Goal: Information Seeking & Learning: Learn about a topic

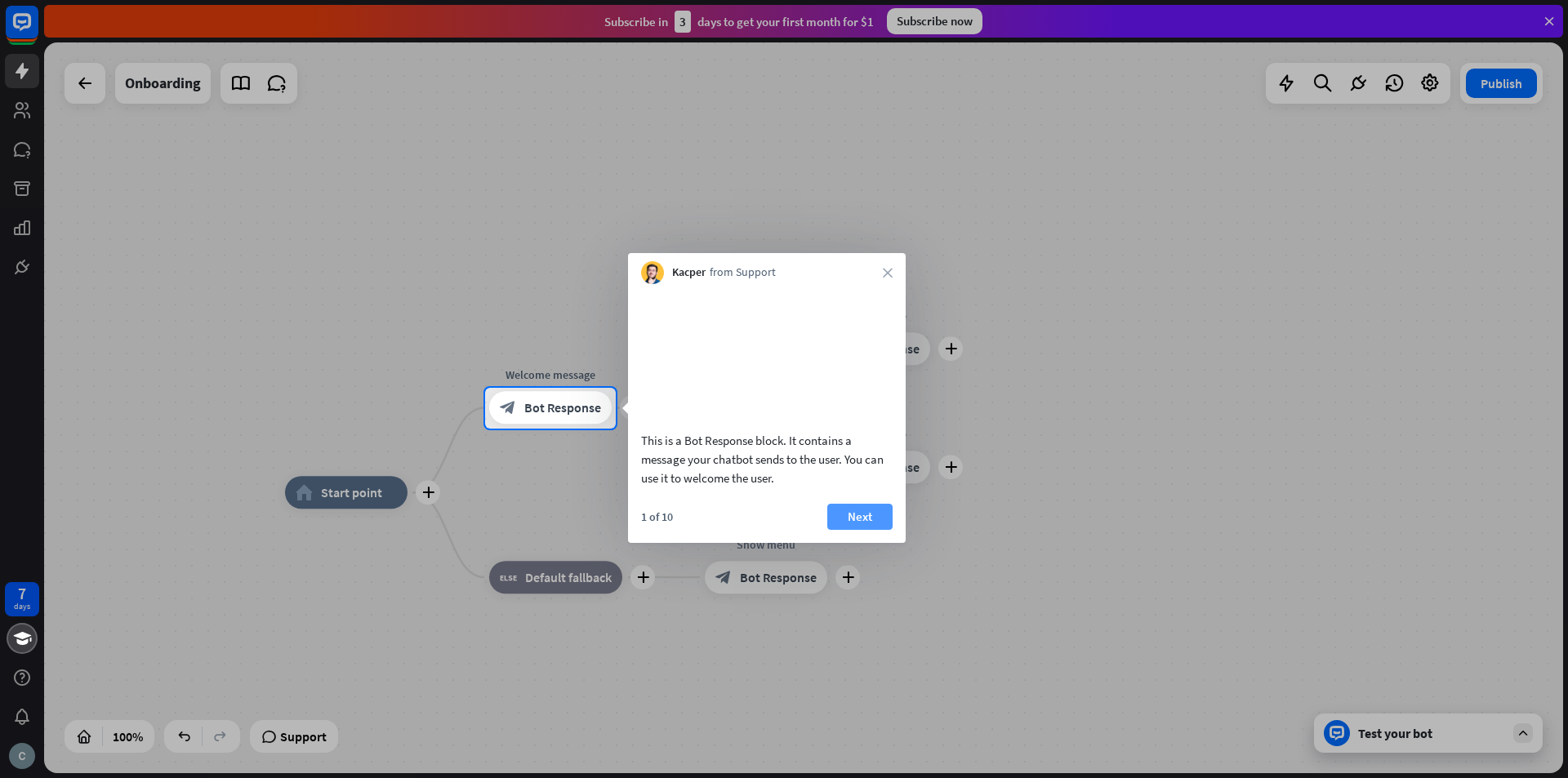
click at [853, 530] on button "Next" at bounding box center [860, 517] width 65 height 26
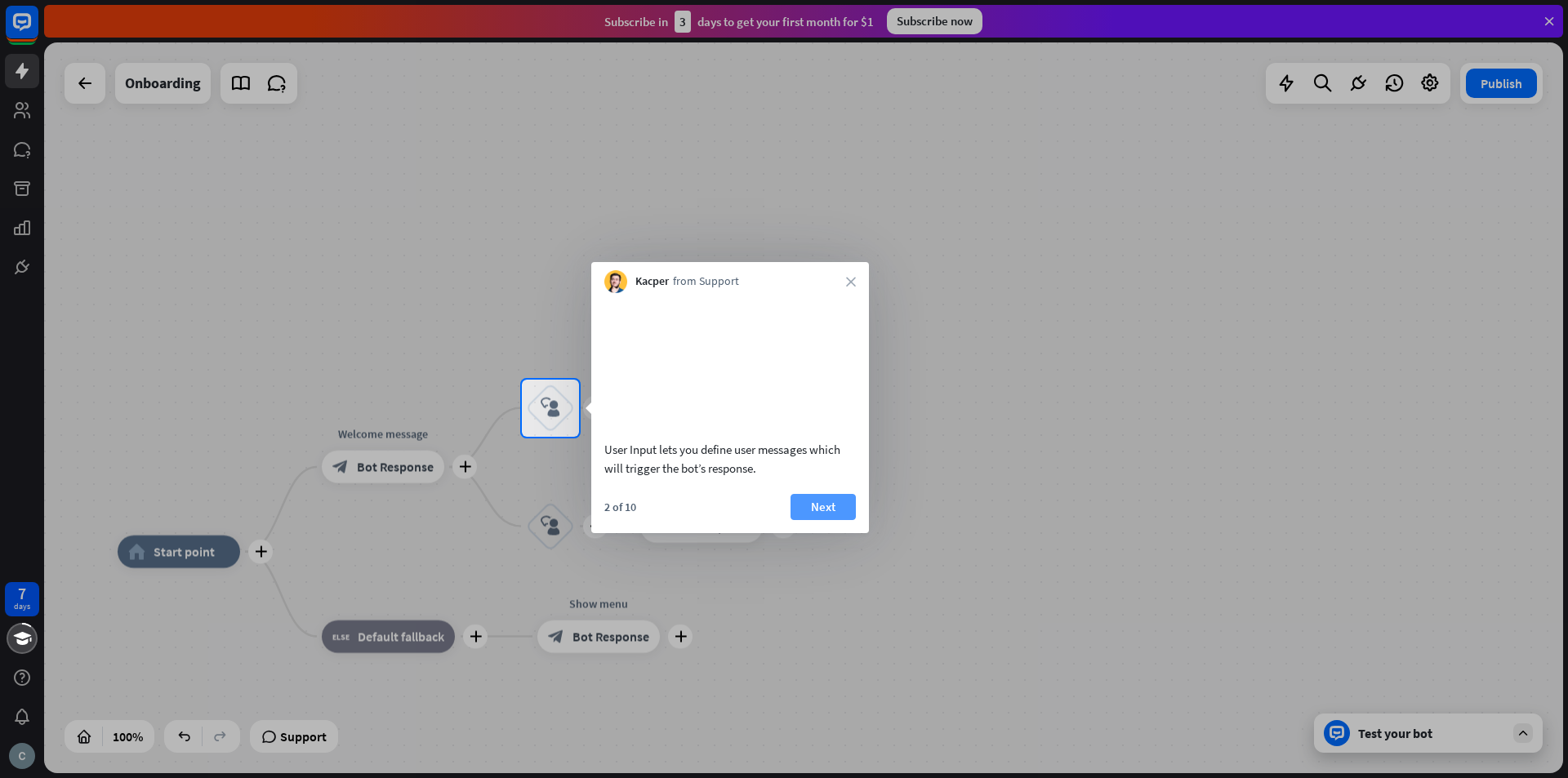
click at [813, 520] on button "Next" at bounding box center [823, 507] width 65 height 26
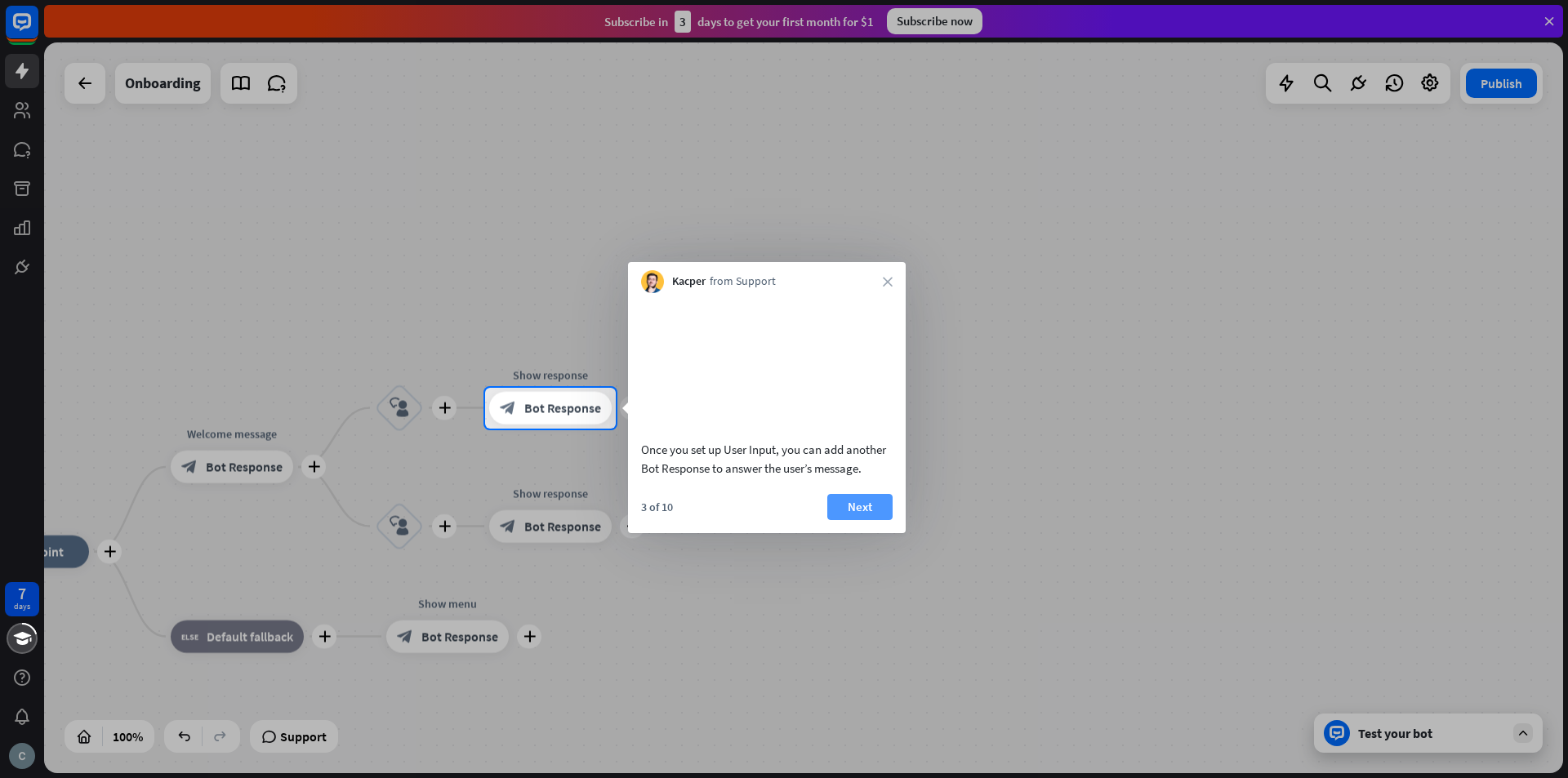
click at [860, 520] on button "Next" at bounding box center [860, 507] width 65 height 26
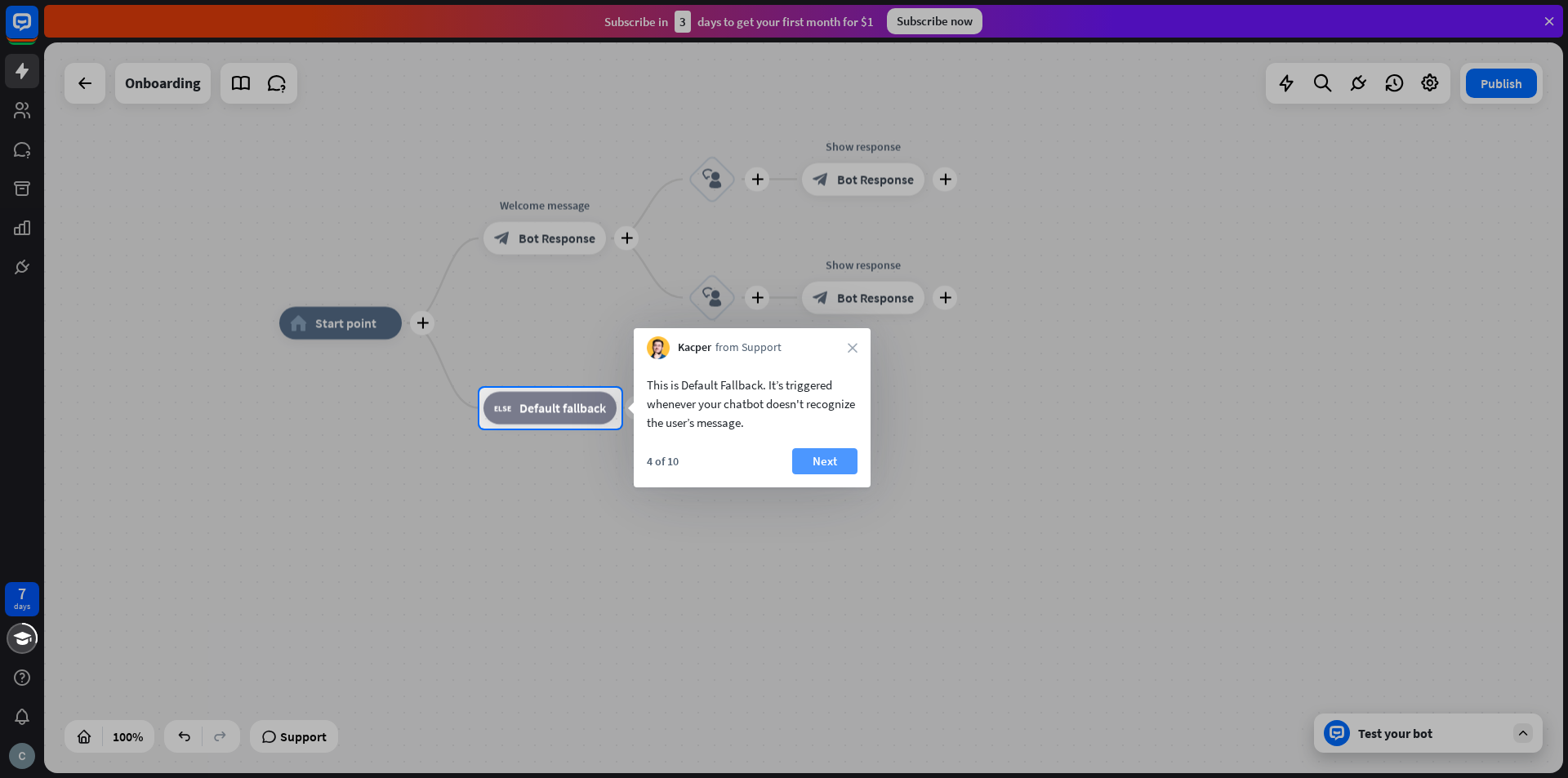
click at [826, 469] on button "Next" at bounding box center [824, 461] width 65 height 26
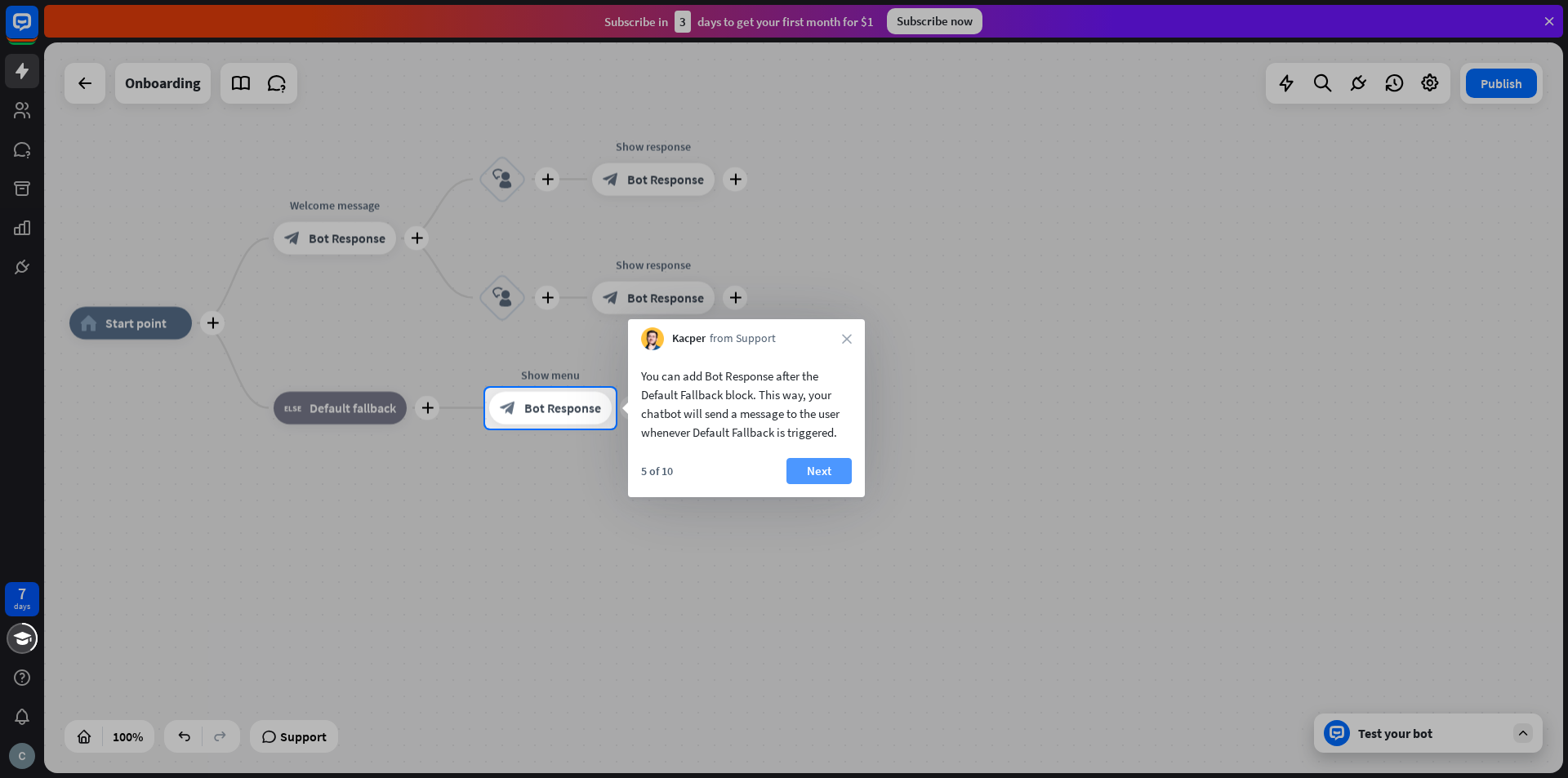
click at [813, 475] on button "Next" at bounding box center [819, 471] width 65 height 26
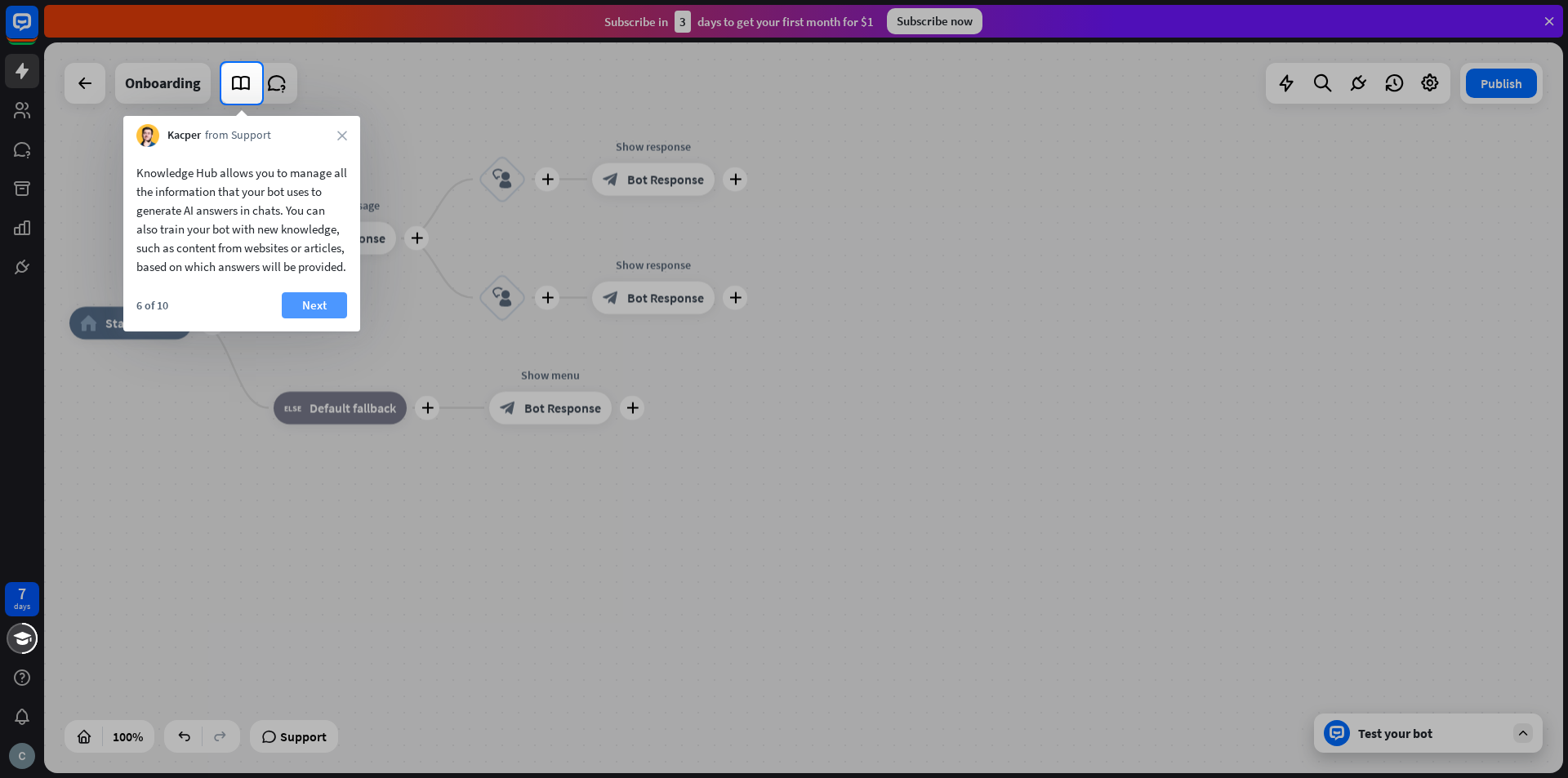
click at [336, 319] on button "Next" at bounding box center [314, 305] width 65 height 26
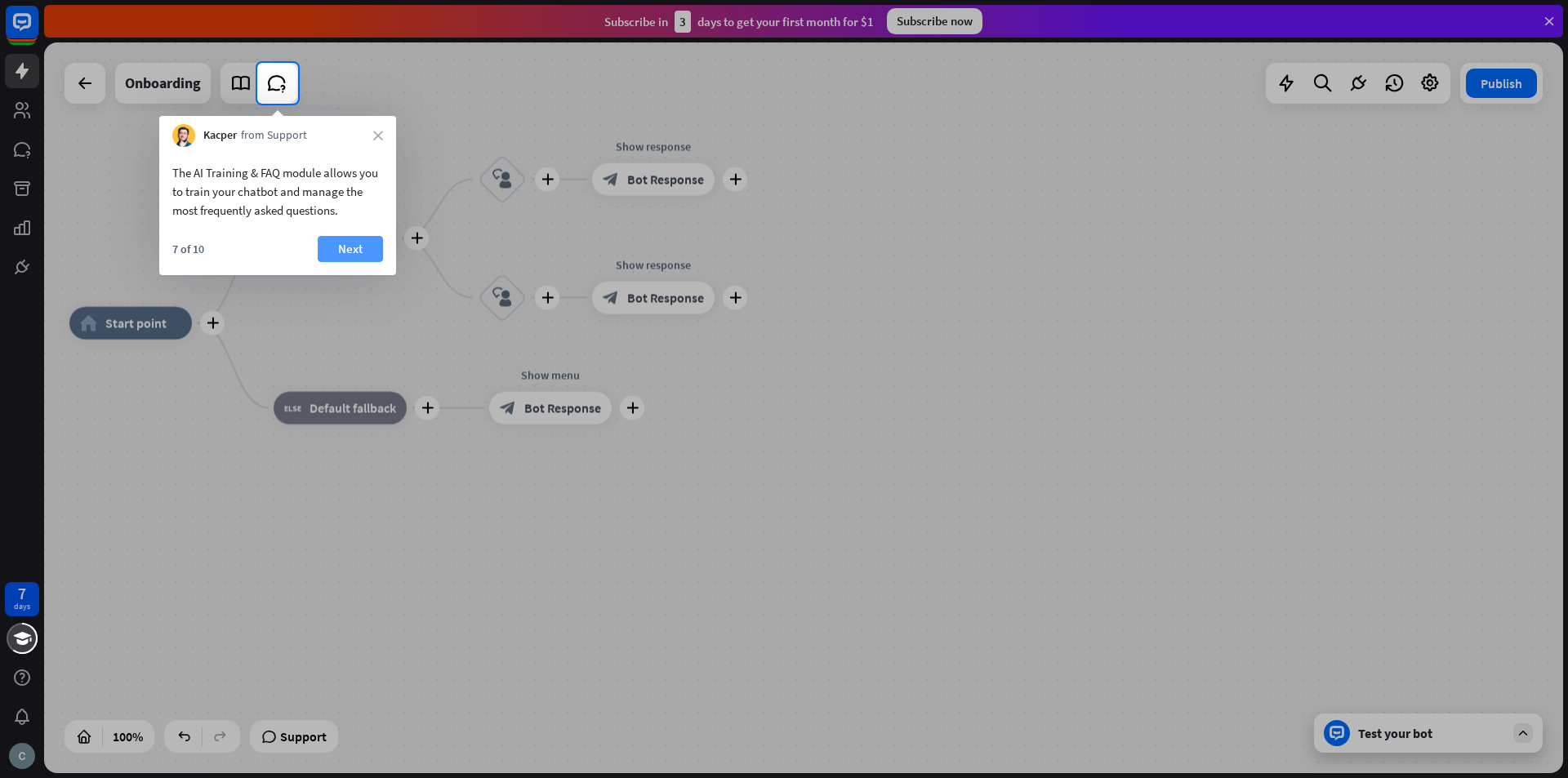
click at [345, 246] on button "Next" at bounding box center [351, 249] width 65 height 26
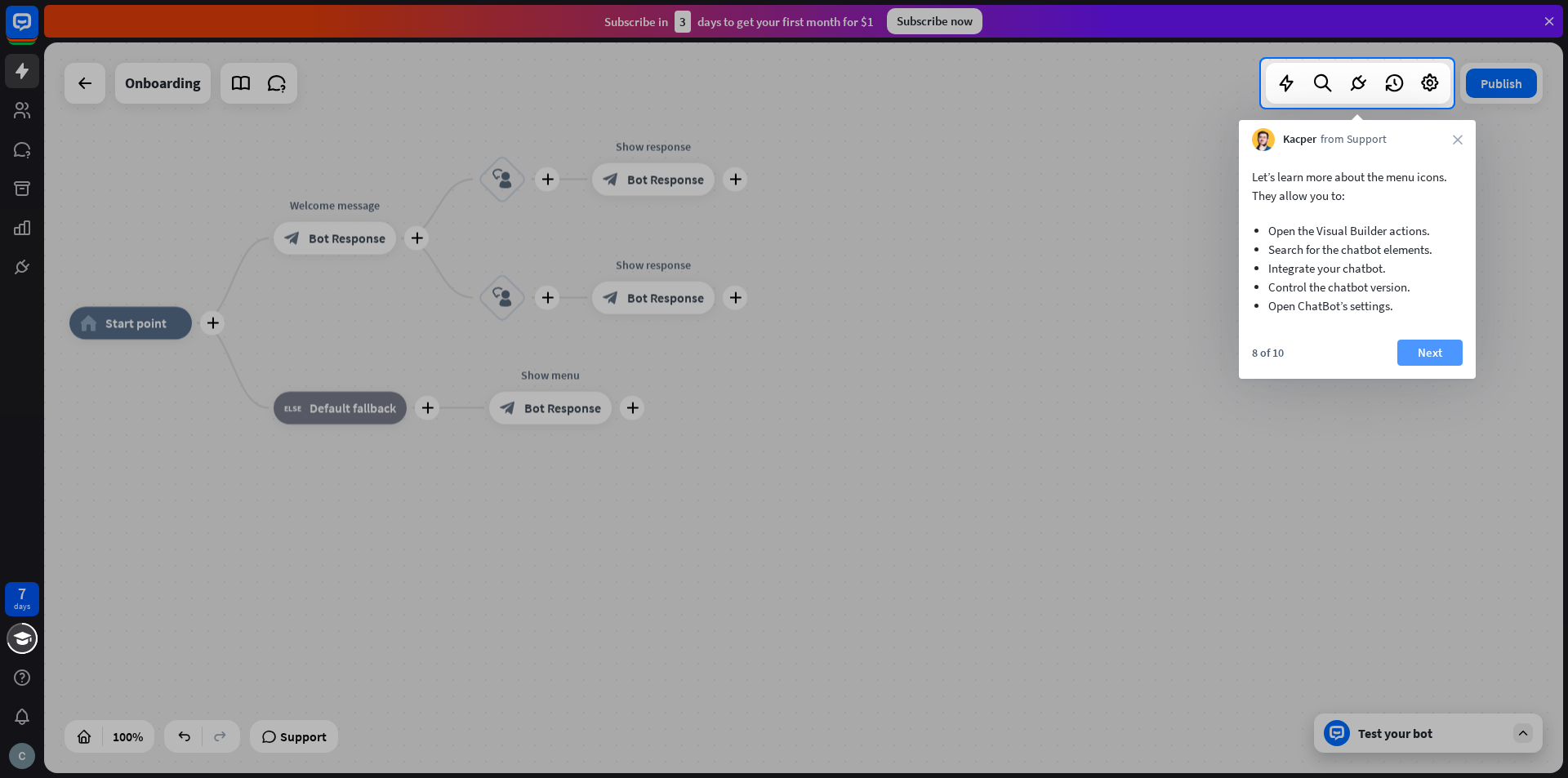
click at [1428, 352] on button "Next" at bounding box center [1430, 352] width 65 height 26
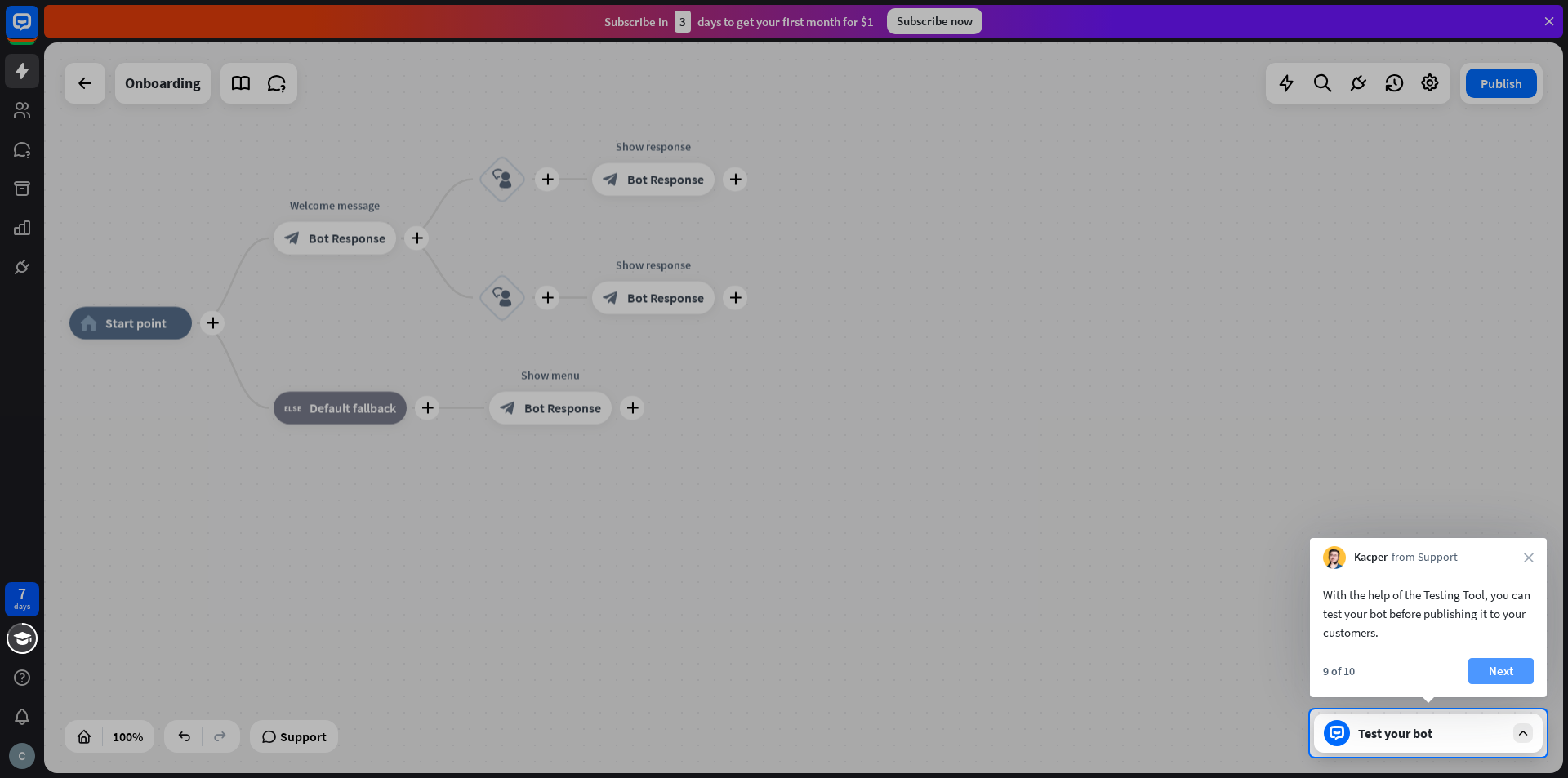
click at [1476, 669] on button "Next" at bounding box center [1501, 671] width 65 height 26
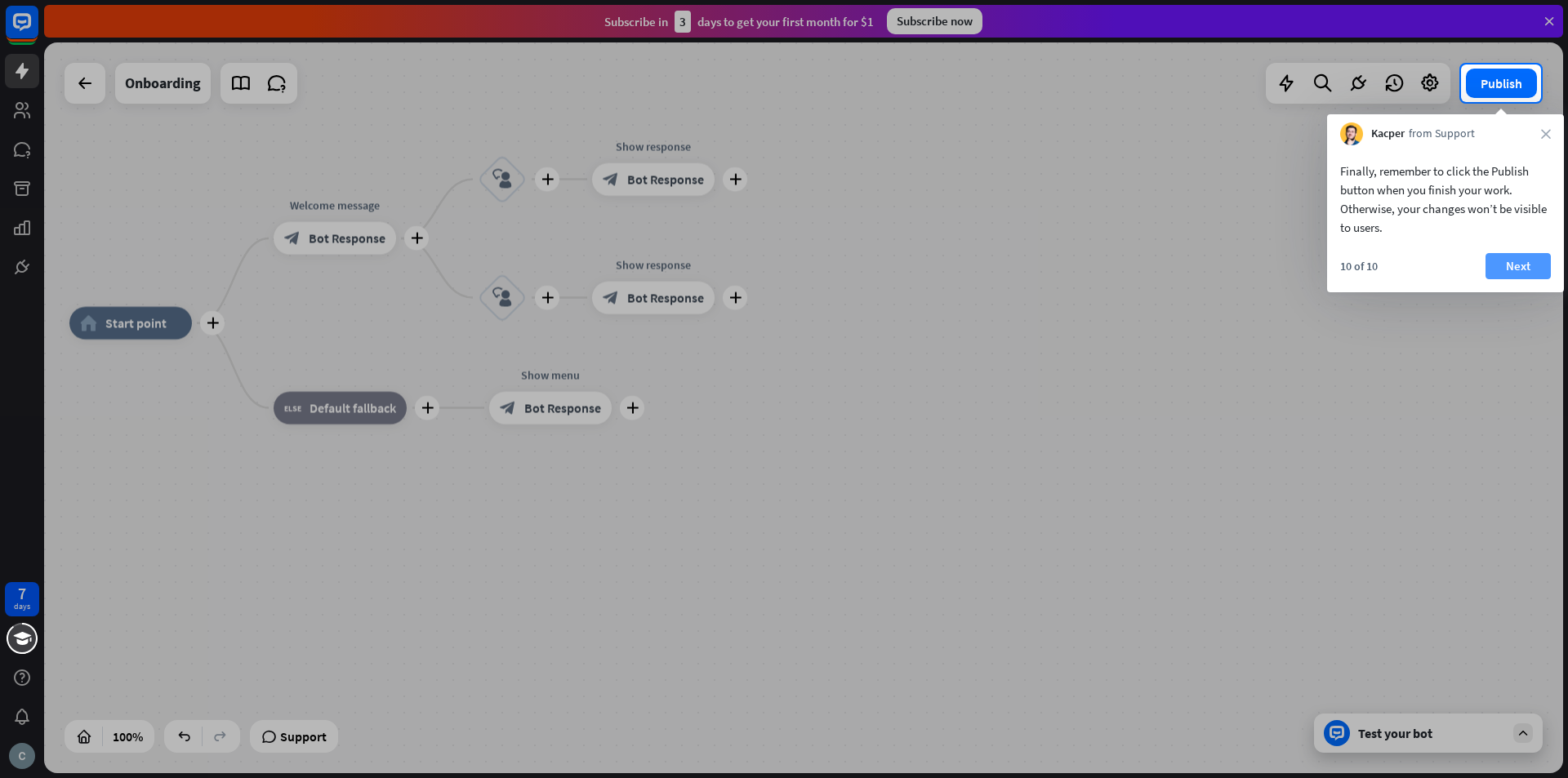
click at [1524, 271] on button "Next" at bounding box center [1518, 266] width 65 height 26
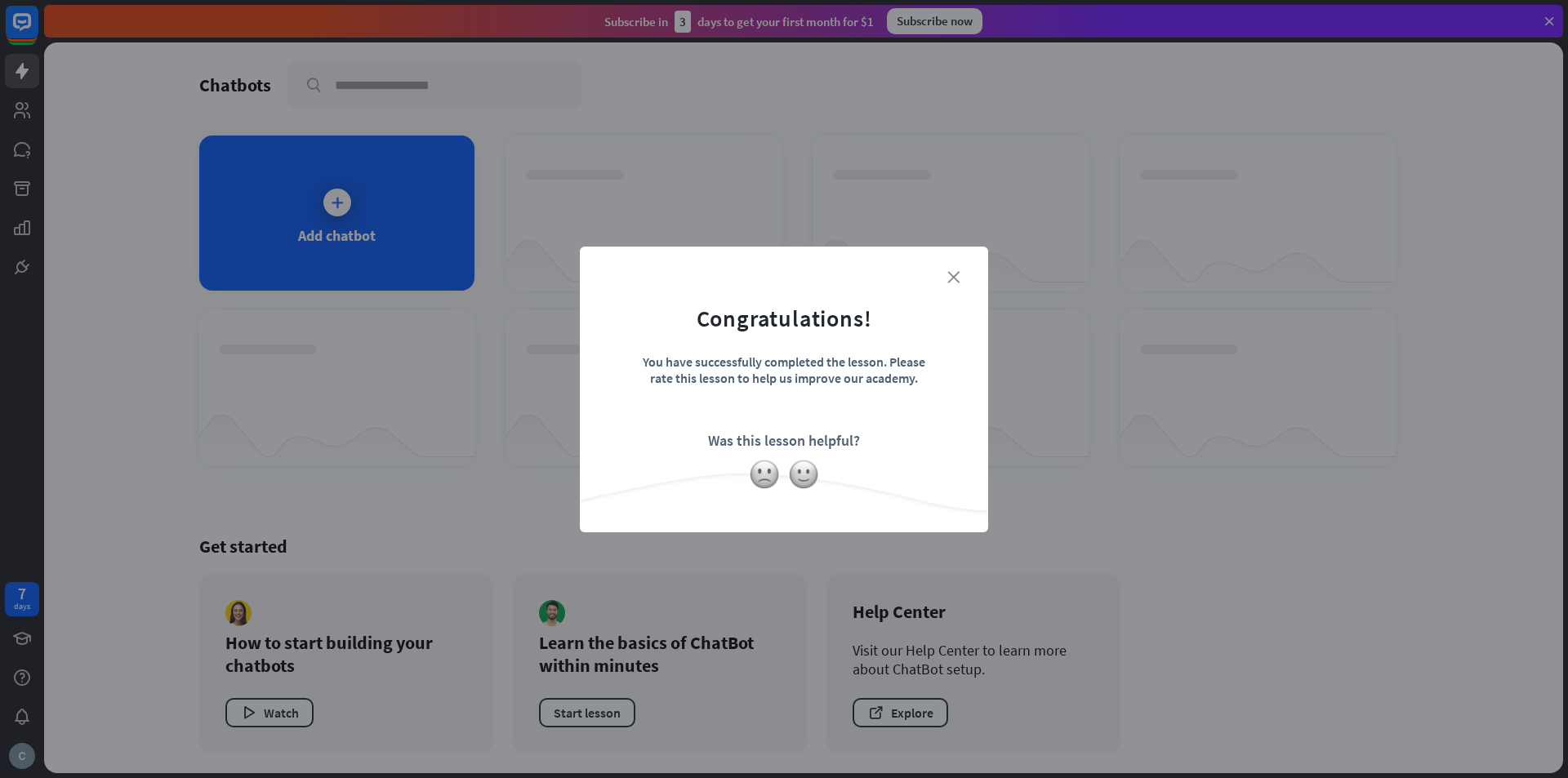
click at [948, 278] on icon "close" at bounding box center [953, 277] width 12 height 12
